Goal: Information Seeking & Learning: Learn about a topic

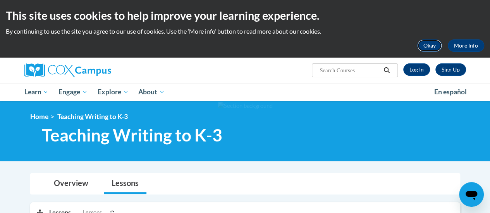
click at [433, 46] on button "Okay" at bounding box center [429, 45] width 25 height 12
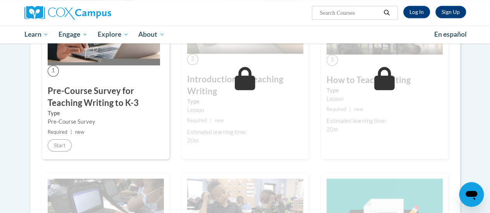
scroll to position [194, 0]
click at [55, 70] on span "1" at bounding box center [53, 70] width 11 height 11
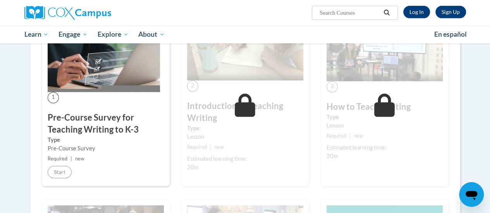
scroll to position [155, 0]
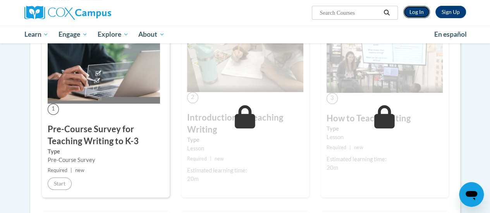
click at [416, 12] on link "Log In" at bounding box center [416, 12] width 27 height 12
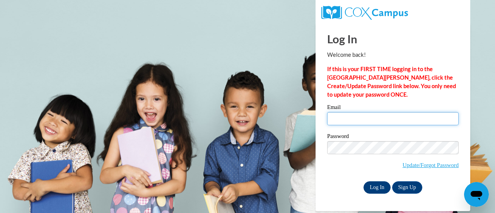
type input "bgillis@altoona.k12.wi.us"
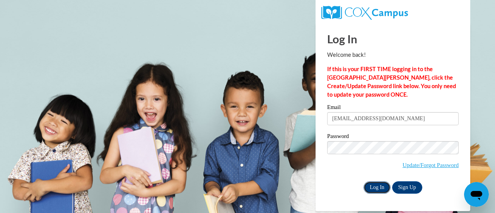
click at [378, 187] on input "Log In" at bounding box center [377, 188] width 27 height 12
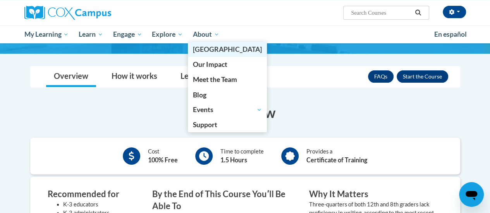
scroll to position [116, 0]
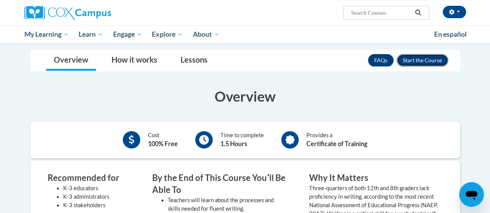
click at [419, 61] on button "Enroll" at bounding box center [421, 60] width 51 height 12
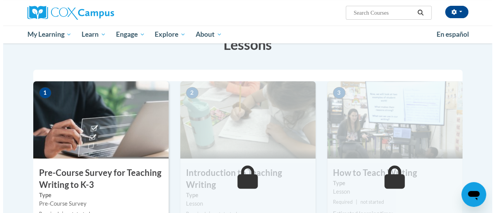
scroll to position [155, 0]
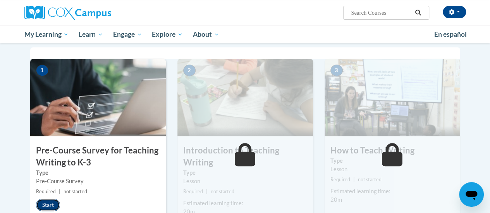
click at [55, 204] on button "Start" at bounding box center [48, 205] width 24 height 12
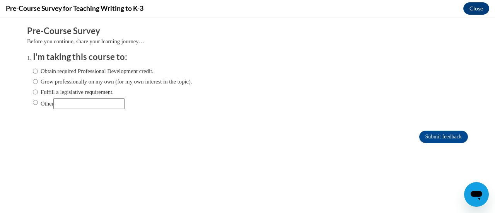
scroll to position [0, 0]
click at [33, 90] on input "Fulfill a legislative requirement." at bounding box center [35, 92] width 5 height 9
radio input "true"
click at [432, 135] on input "Submit feedback" at bounding box center [444, 137] width 49 height 12
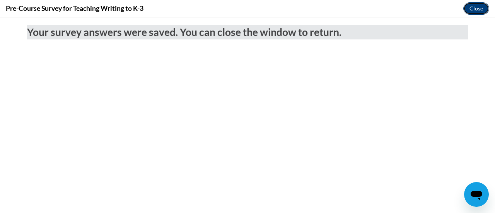
click at [468, 5] on button "Close" at bounding box center [477, 8] width 26 height 12
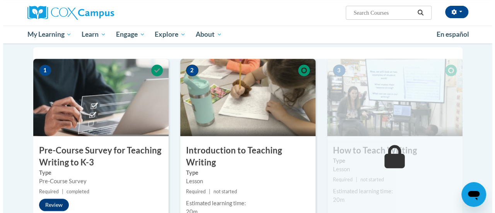
scroll to position [194, 0]
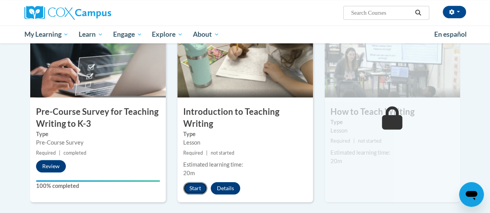
click at [195, 186] on button "Start" at bounding box center [195, 188] width 24 height 12
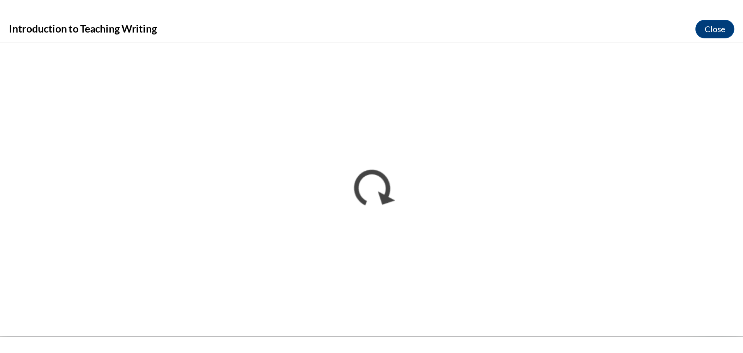
scroll to position [0, 0]
